Goal: Information Seeking & Learning: Learn about a topic

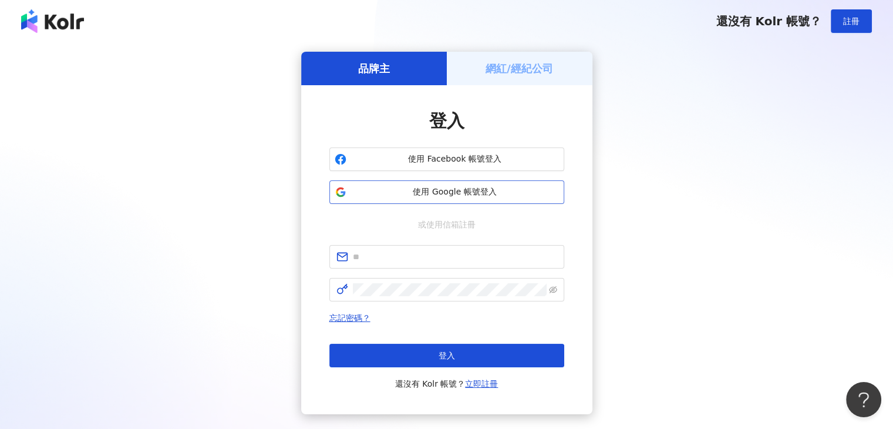
click at [359, 195] on span "使用 Google 帳號登入" at bounding box center [455, 192] width 208 height 12
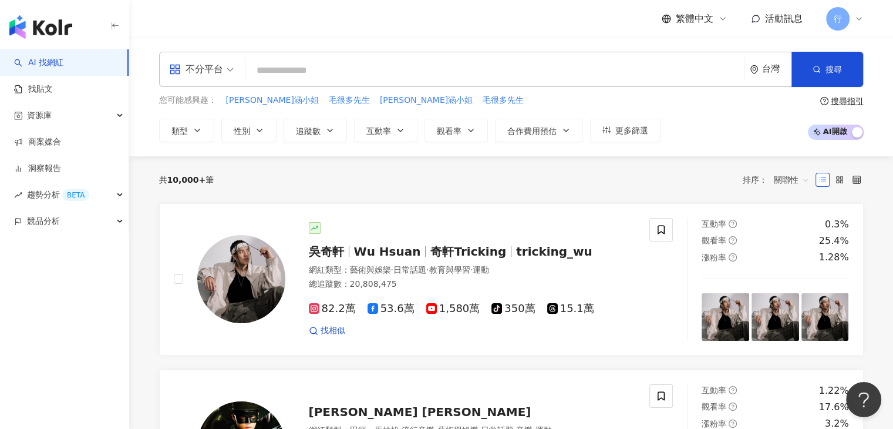
paste input "**"
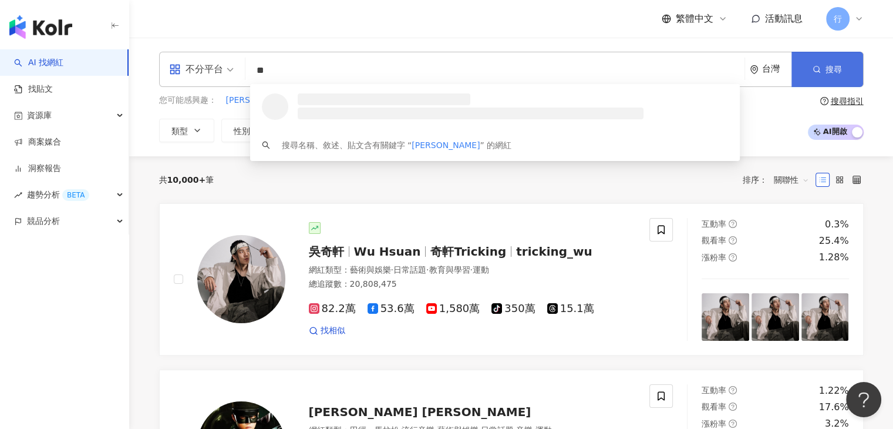
type input "**"
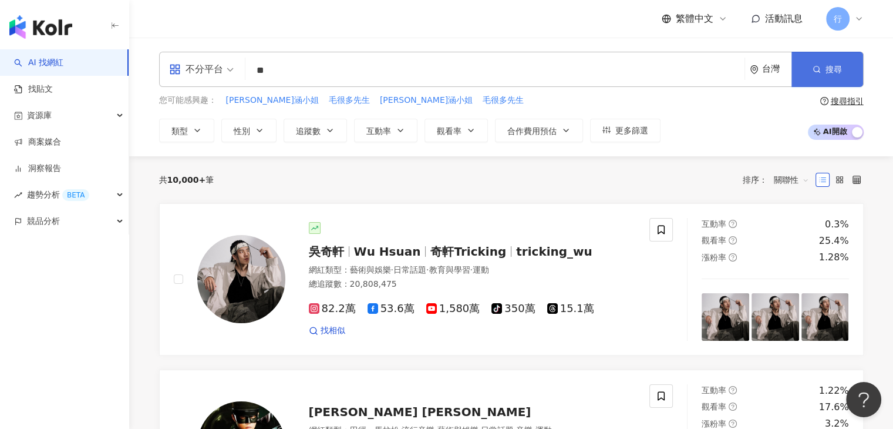
click at [815, 76] on button "搜尋" at bounding box center [828, 69] width 72 height 35
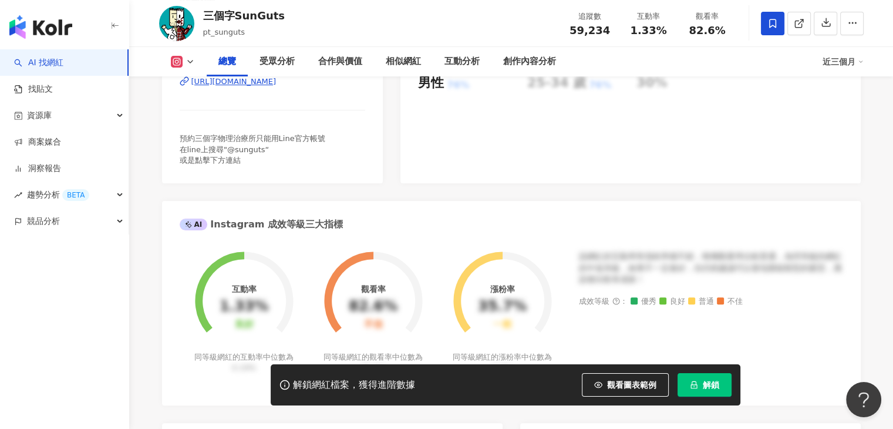
scroll to position [235, 0]
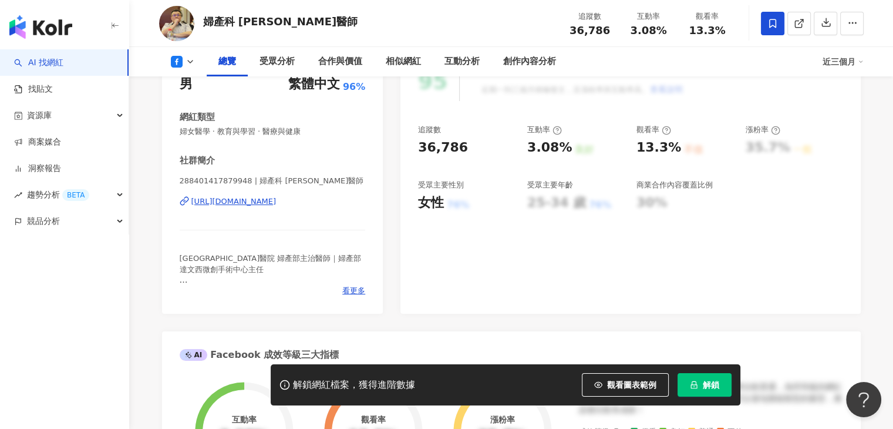
scroll to position [235, 0]
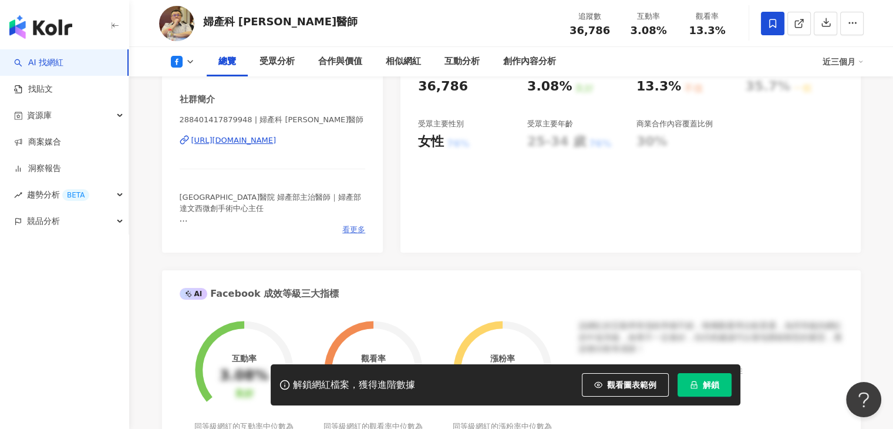
click at [348, 233] on span "看更多" at bounding box center [353, 229] width 23 height 11
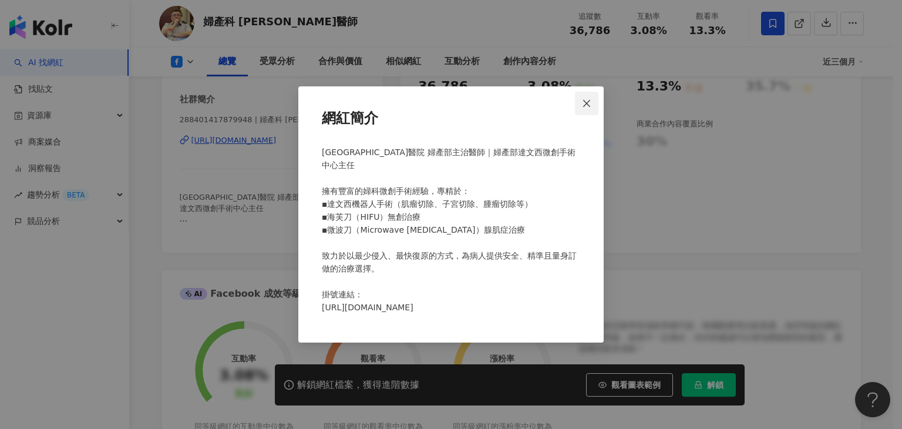
click at [587, 109] on button "Close" at bounding box center [586, 103] width 23 height 23
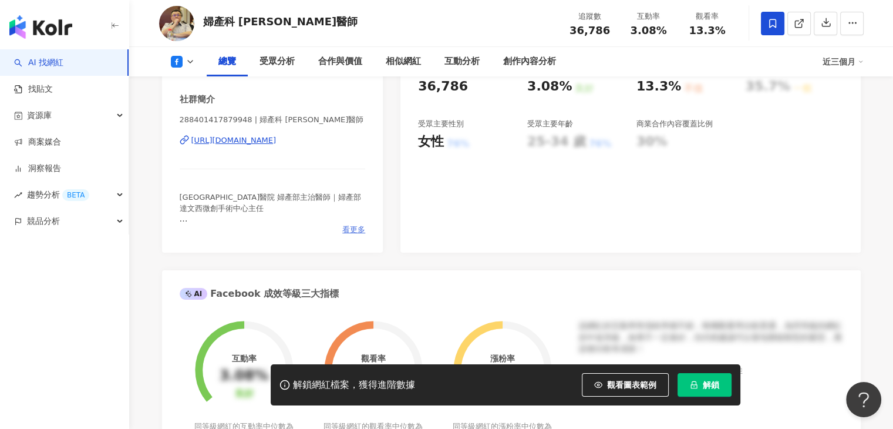
click at [344, 228] on span "看更多" at bounding box center [353, 229] width 23 height 11
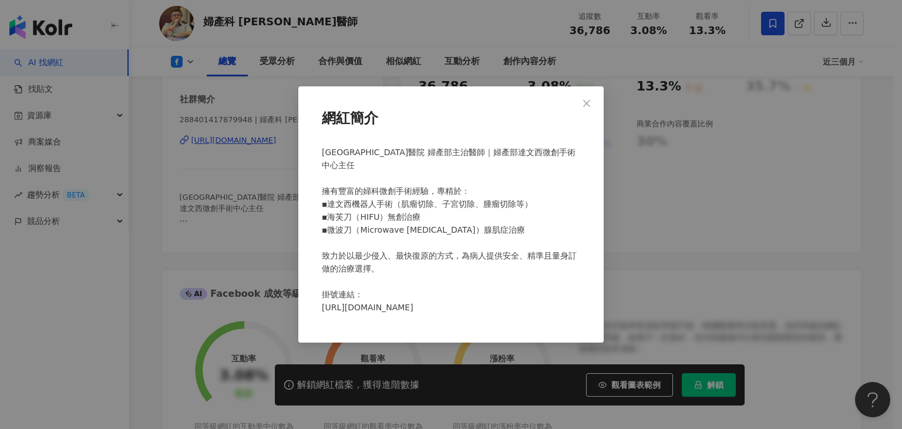
click at [243, 231] on div "網紅簡介 中山醫學大學附設醫院 婦產部主治醫師｜婦產部達文西微創手術中心主任 擁有豐富的婦科微創手術經驗，專精於： ▪︎達文西機器人手術（肌瘤切除、子宮切除、…" at bounding box center [451, 214] width 902 height 429
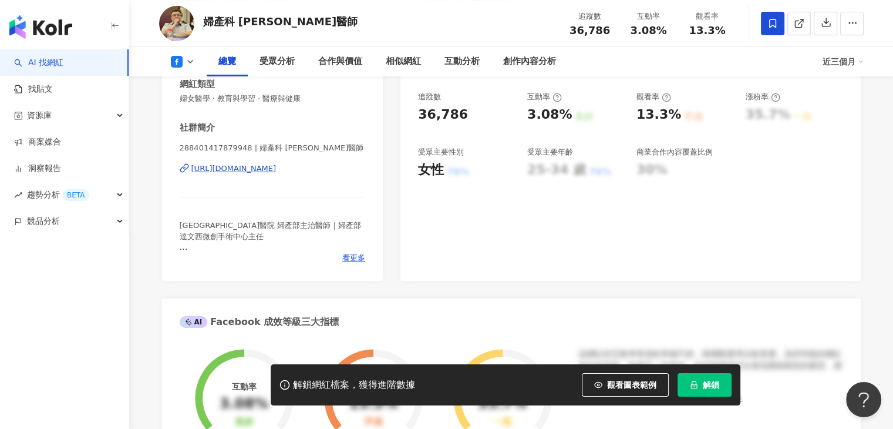
scroll to position [169, 0]
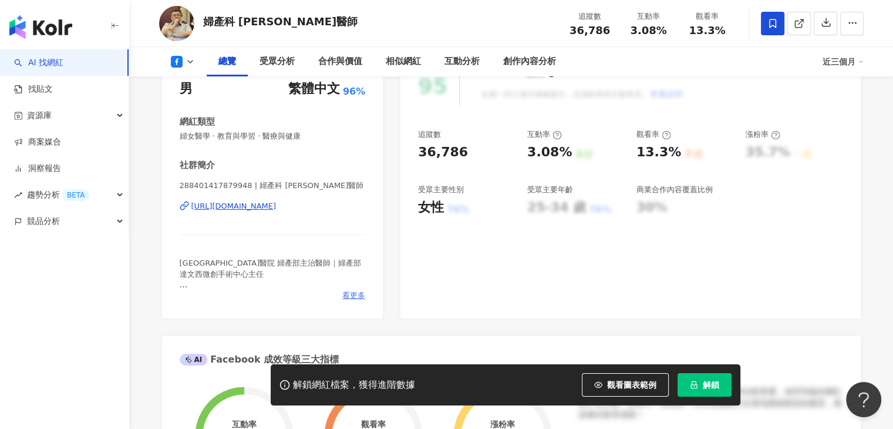
click at [356, 295] on span "看更多" at bounding box center [353, 295] width 23 height 11
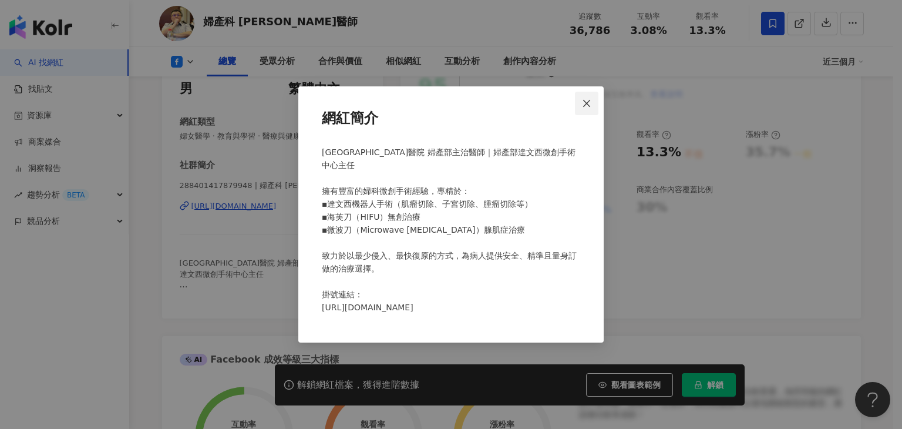
click at [585, 101] on icon "close" at bounding box center [586, 103] width 9 height 9
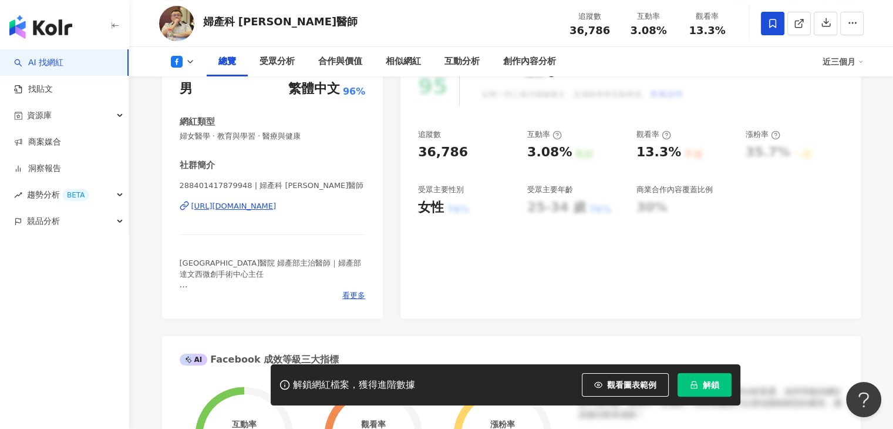
click at [194, 61] on icon at bounding box center [190, 61] width 9 height 9
click at [274, 136] on span "婦女醫學 · 教育與學習 · 醫療與健康" at bounding box center [273, 136] width 186 height 11
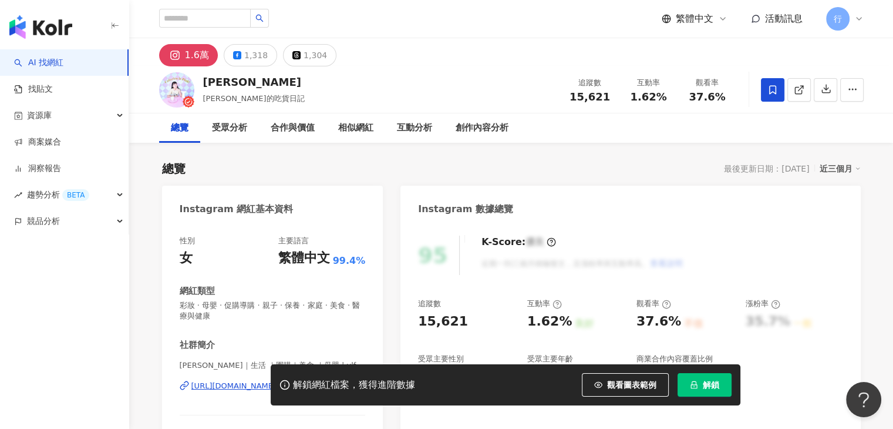
scroll to position [294, 0]
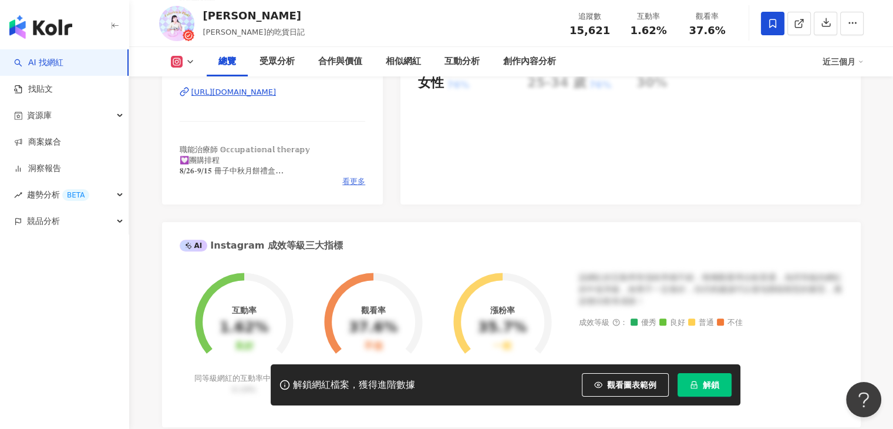
click at [354, 177] on span "看更多" at bounding box center [353, 181] width 23 height 11
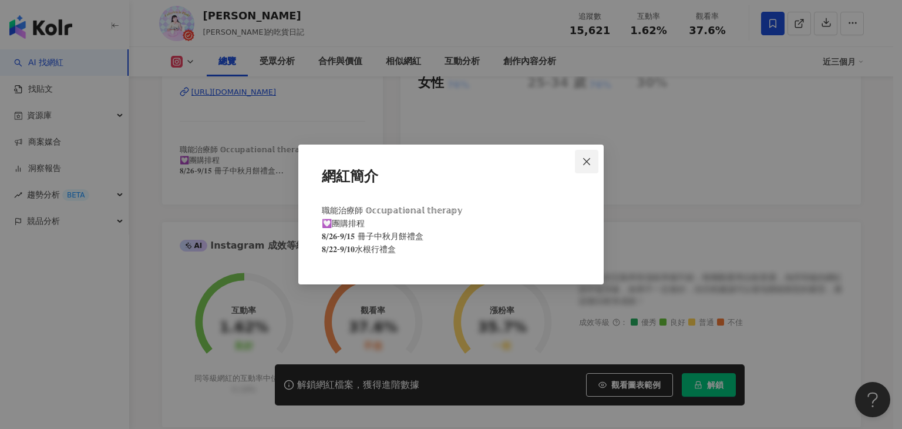
click at [585, 167] on button "Close" at bounding box center [586, 161] width 23 height 23
